Goal: Transaction & Acquisition: Download file/media

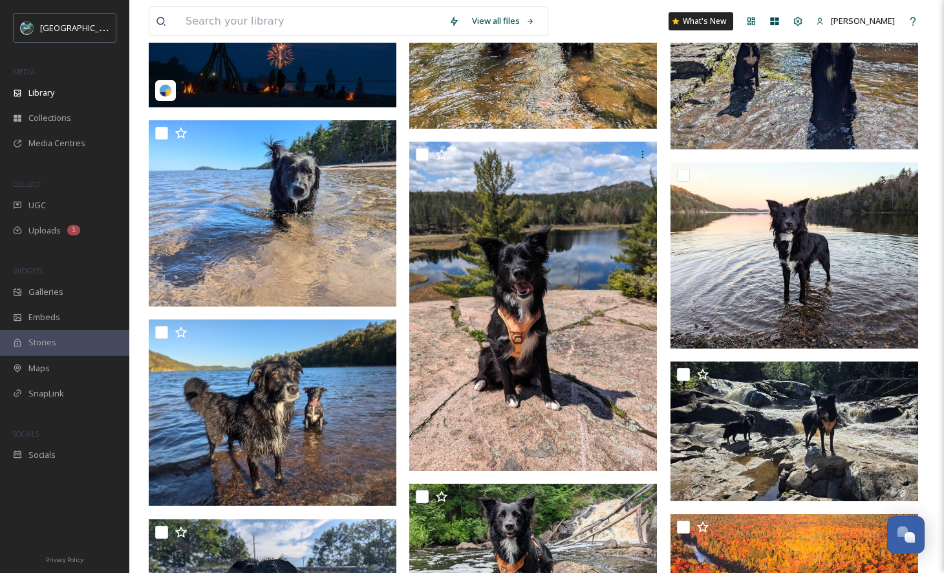
scroll to position [3805, 0]
click at [353, 18] on input at bounding box center [310, 21] width 263 height 28
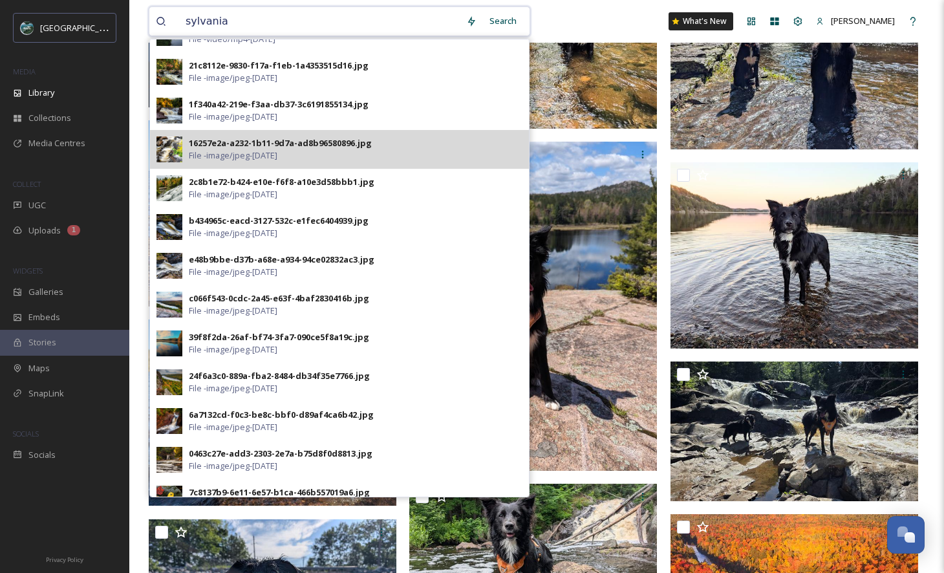
scroll to position [356, 0]
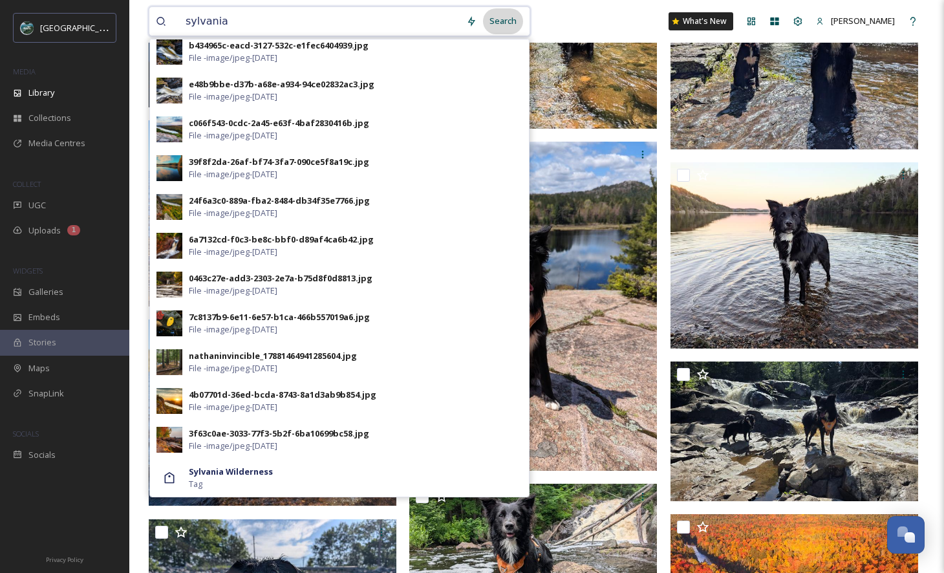
type input "sylvania"
click at [514, 30] on div "Search" at bounding box center [503, 20] width 40 height 25
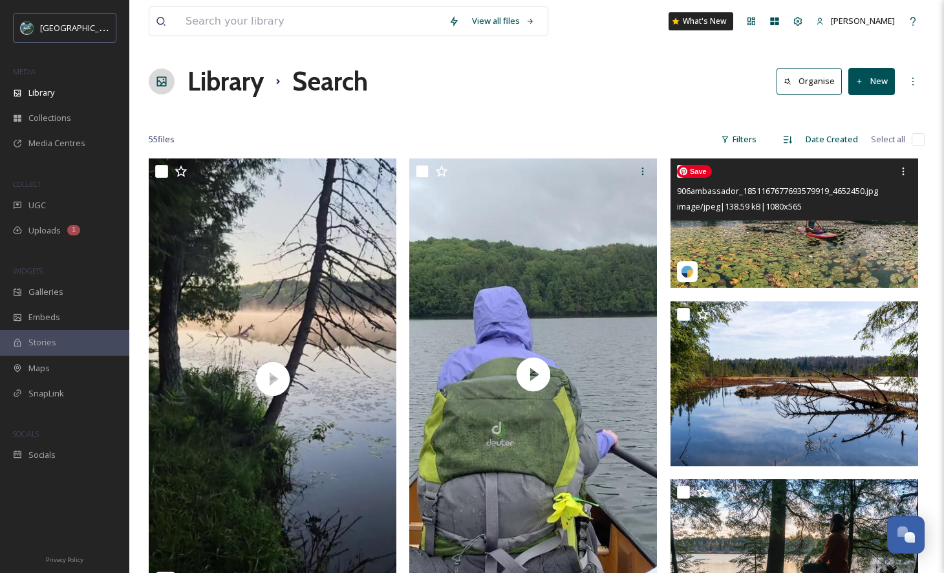
click at [855, 256] on img at bounding box center [795, 222] width 248 height 129
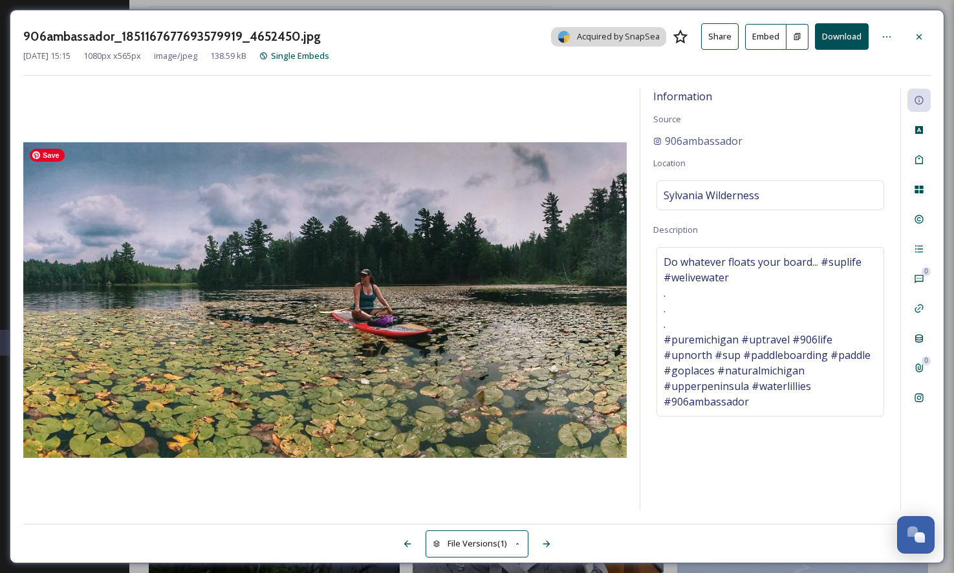
click at [435, 326] on img at bounding box center [325, 300] width 604 height 316
click at [551, 99] on div at bounding box center [325, 300] width 604 height 422
click at [439, 290] on img at bounding box center [325, 300] width 604 height 316
click at [919, 397] on icon at bounding box center [919, 398] width 8 height 8
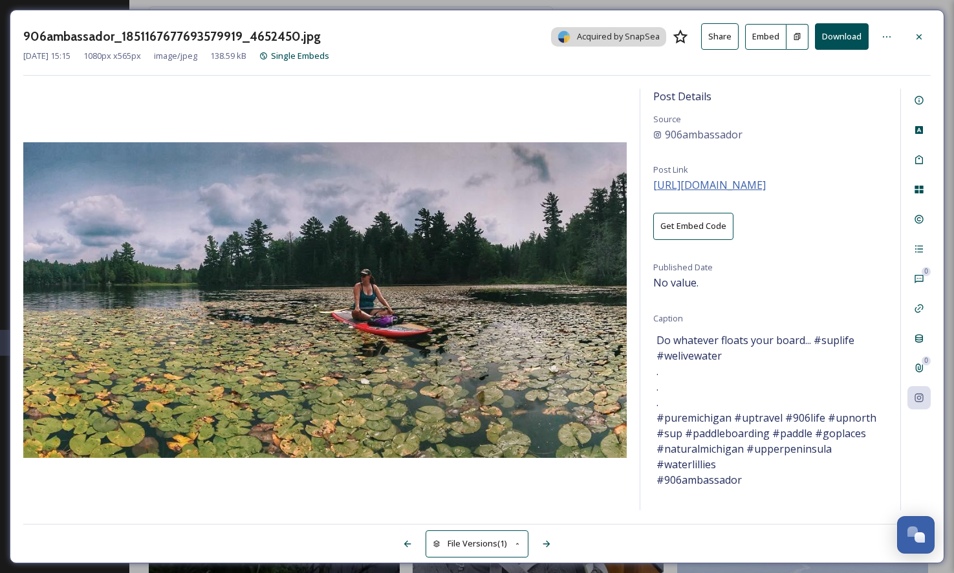
click at [766, 181] on span "[URL][DOMAIN_NAME]" at bounding box center [709, 185] width 113 height 14
click at [827, 38] on button "Download" at bounding box center [842, 36] width 54 height 27
click at [910, 34] on div at bounding box center [919, 36] width 23 height 23
